Goal: Information Seeking & Learning: Learn about a topic

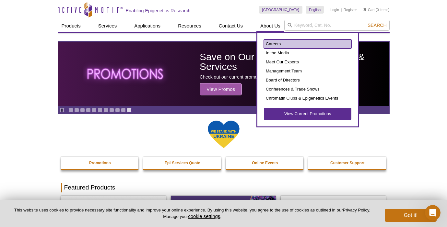
click at [270, 46] on link "Careers" at bounding box center [307, 44] width 87 height 9
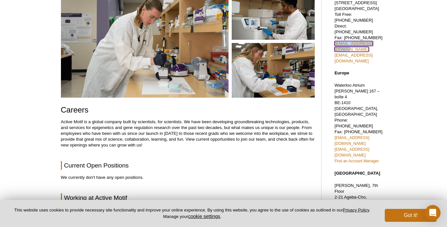
scroll to position [60, 0]
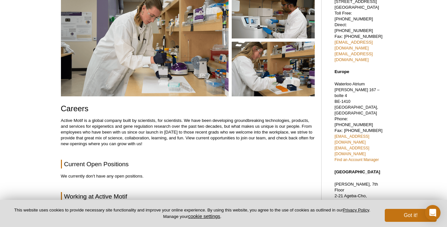
click at [197, 122] on p "Active Motif is a global company built by scientists, for scientists. We have b…" at bounding box center [188, 132] width 254 height 29
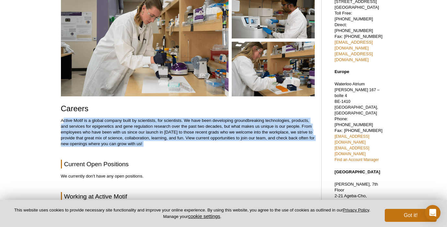
drag, startPoint x: 62, startPoint y: 120, endPoint x: 176, endPoint y: 152, distance: 117.7
copy div "ctive Motif is a global company built by scientists, for scientists. We have be…"
